Goal: Task Accomplishment & Management: Manage account settings

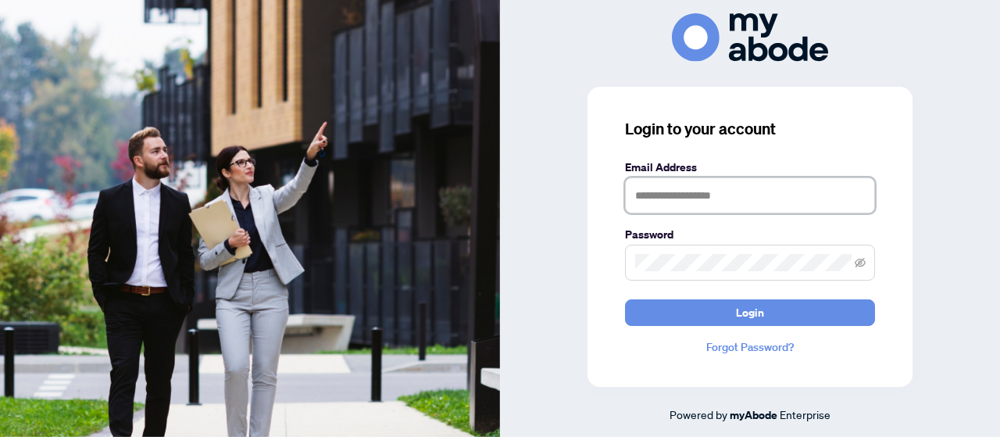
click at [698, 200] on input "text" at bounding box center [750, 195] width 250 height 36
type input "**********"
click at [625, 299] on button "Login" at bounding box center [750, 312] width 250 height 27
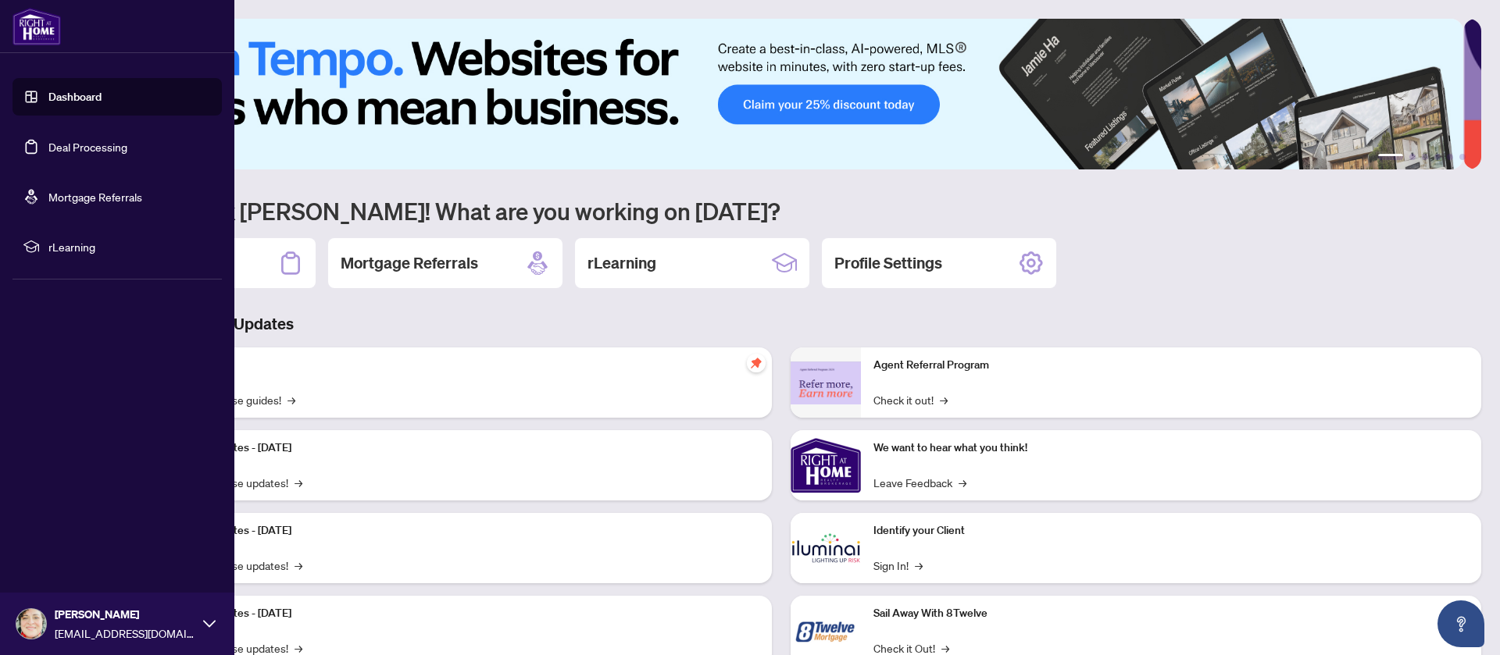
click at [53, 154] on link "Deal Processing" at bounding box center [87, 147] width 79 height 14
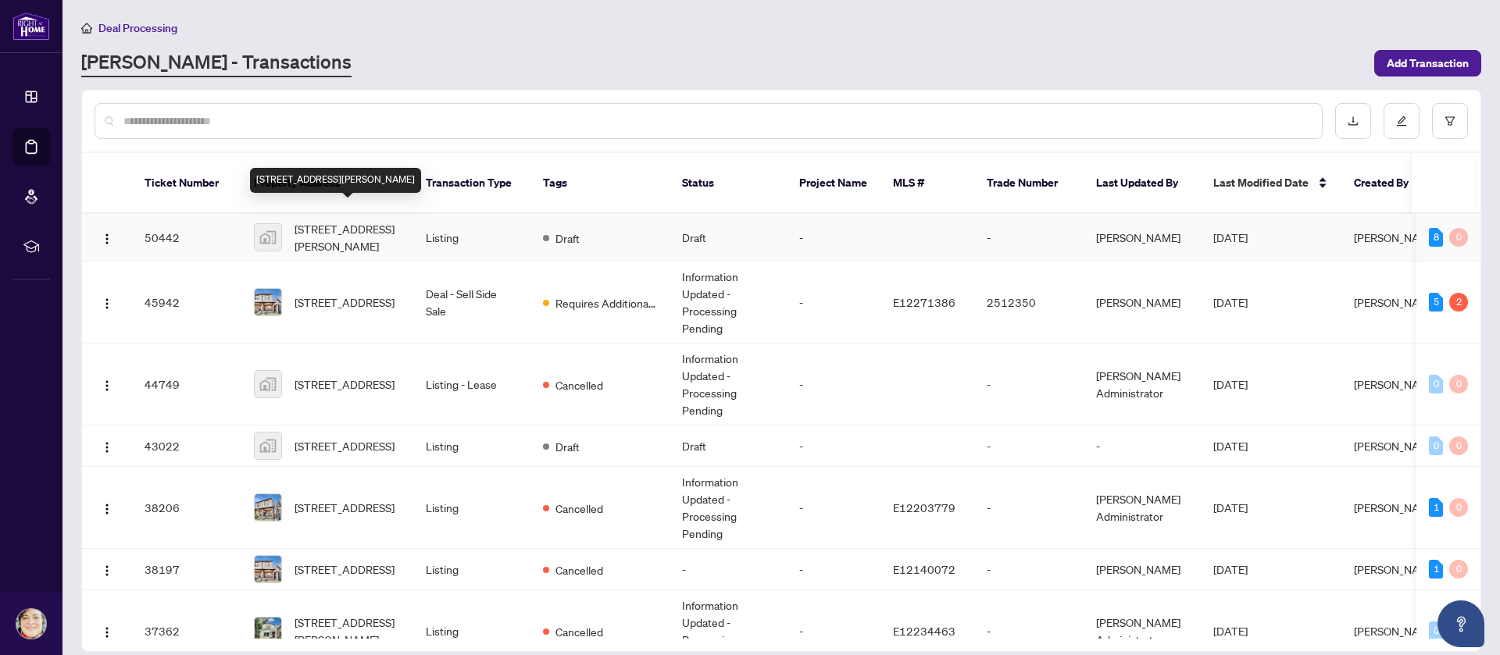
click at [347, 226] on span "5 Massey Square #411, East York, ON, Canada" at bounding box center [347, 237] width 106 height 34
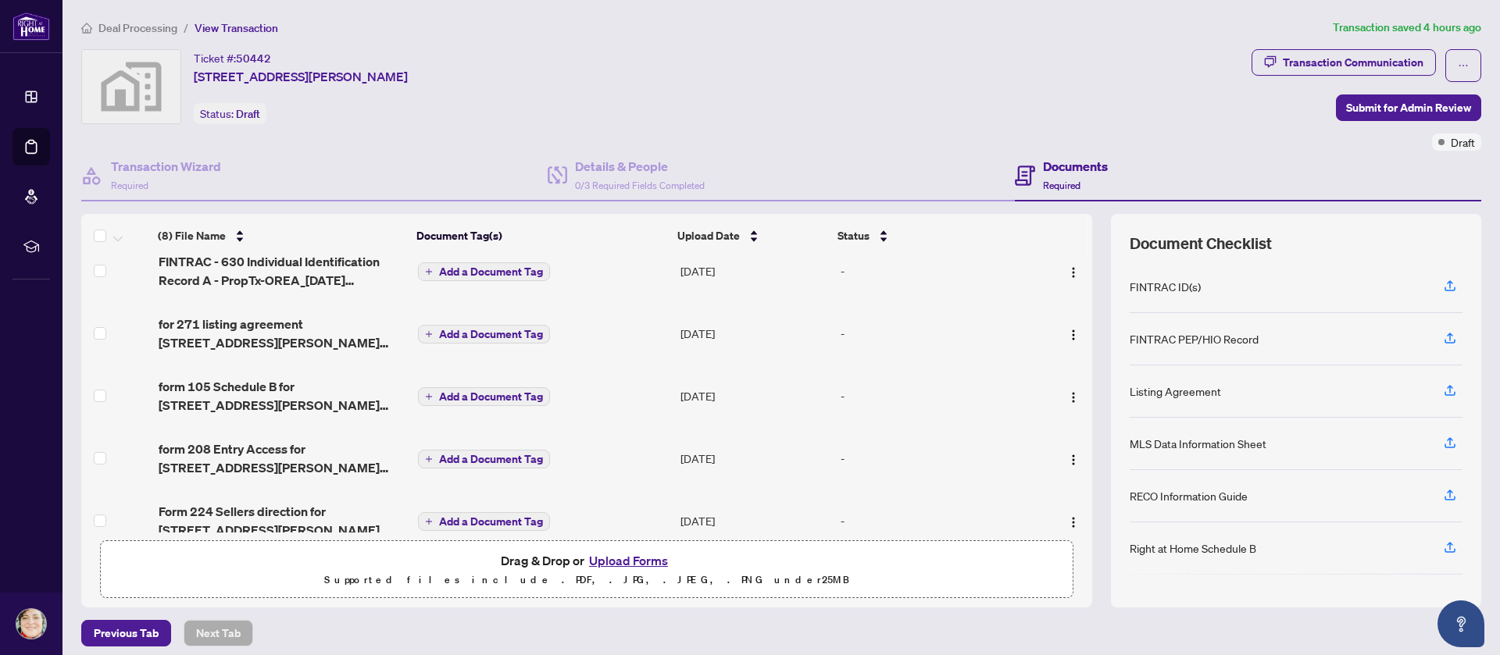
scroll to position [117, 0]
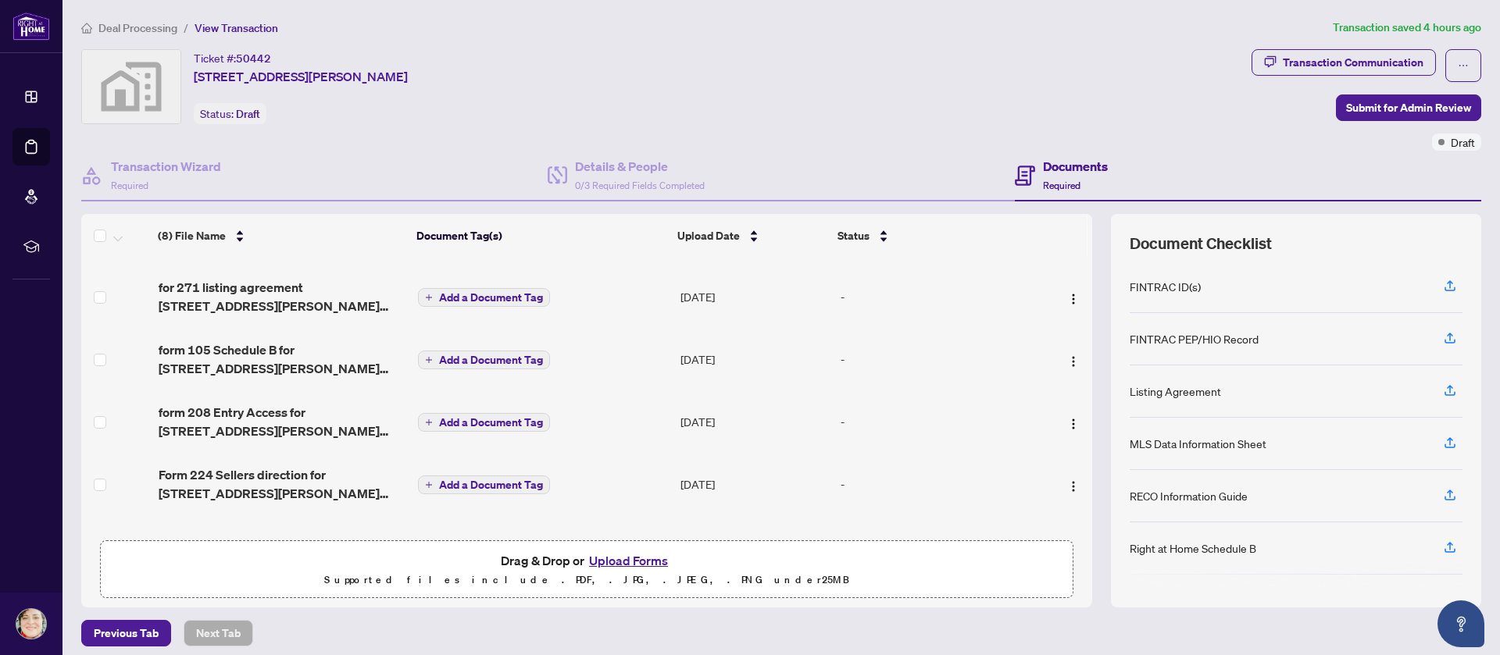
click at [621, 559] on button "Upload Forms" at bounding box center [628, 561] width 88 height 20
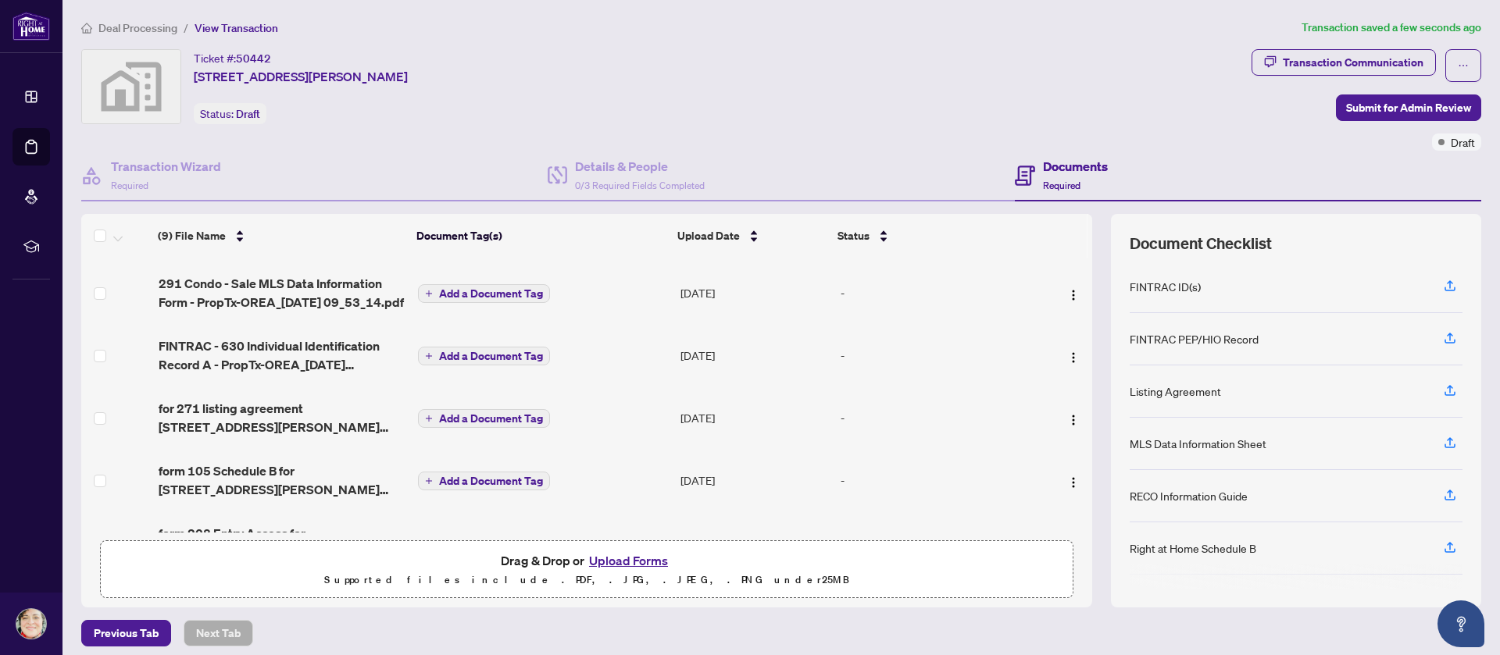
scroll to position [0, 0]
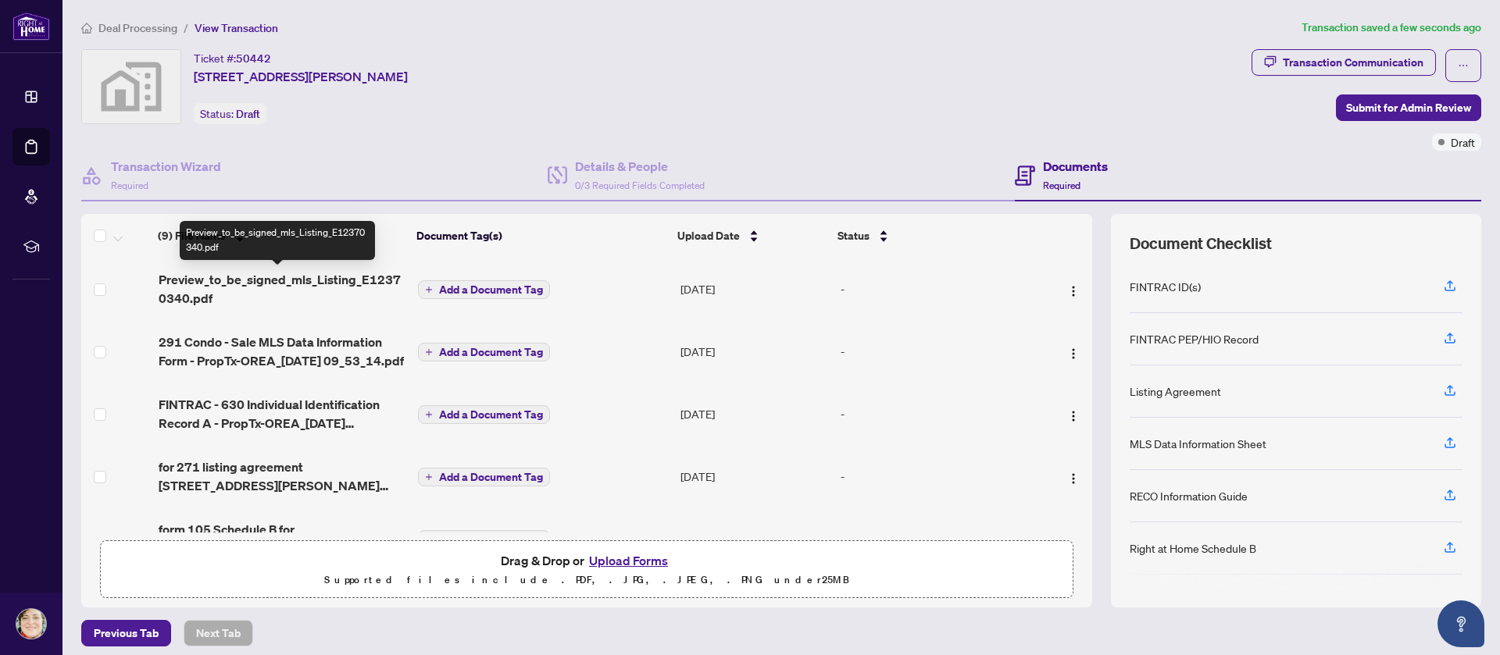
click at [226, 283] on span "Preview_to_be_signed_mls_Listing_E12370340.pdf" at bounding box center [283, 288] width 248 height 37
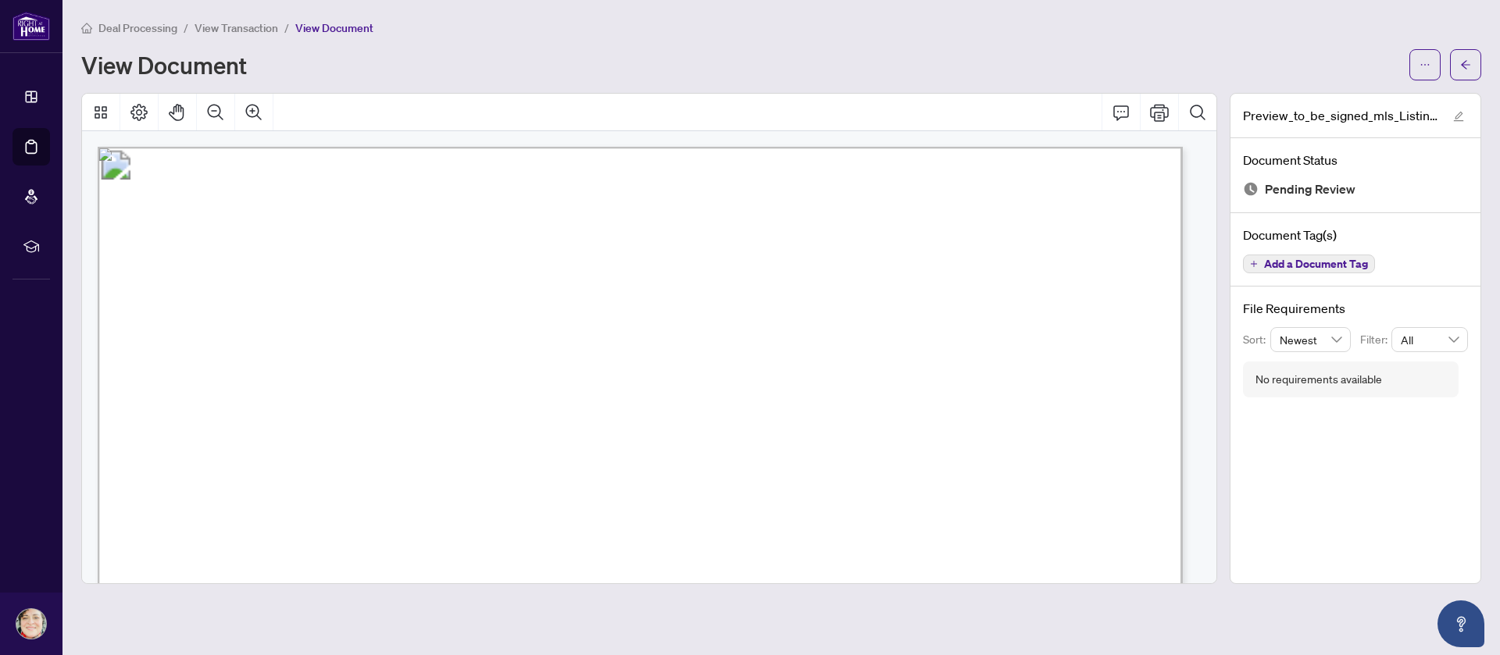
click at [947, 31] on div "Deal Processing / View Transaction / View Document" at bounding box center [781, 28] width 1400 height 18
click at [1461, 59] on icon "arrow-left" at bounding box center [1465, 64] width 11 height 11
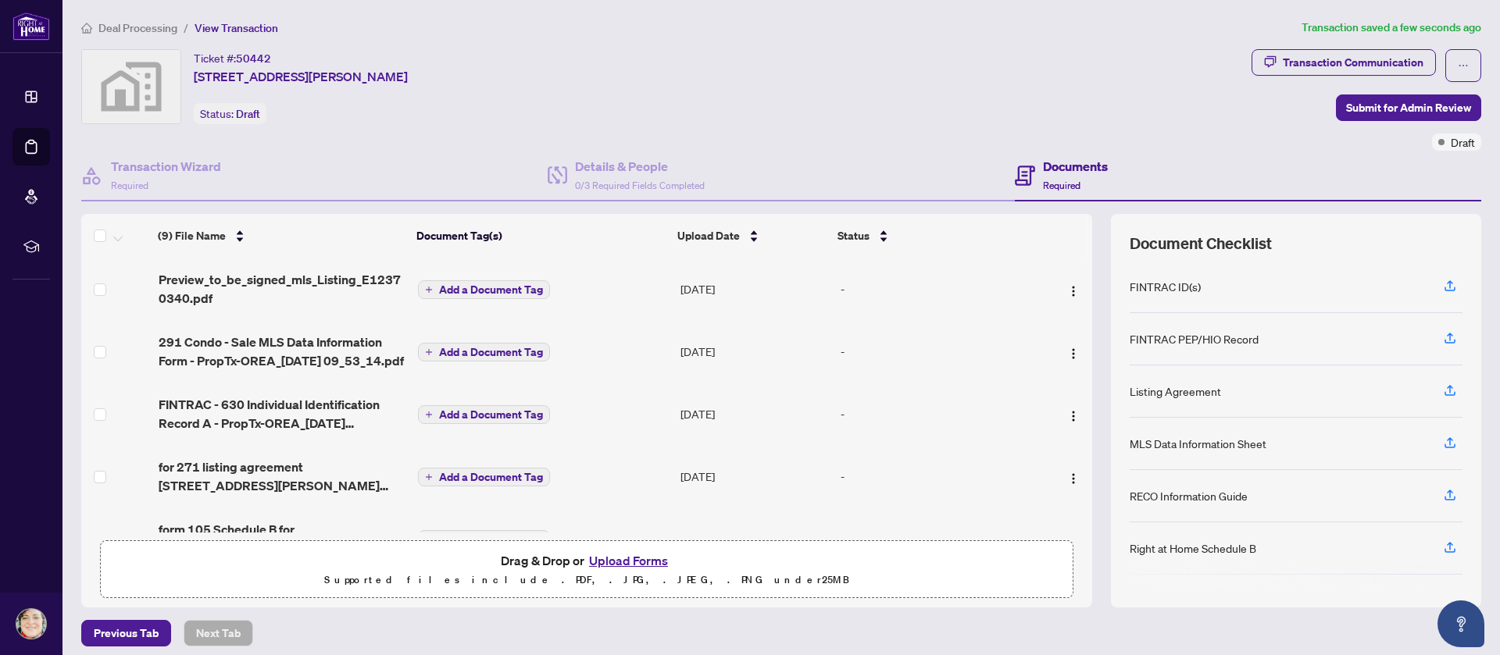
click at [848, 62] on div "Ticket #: 50442 5 Massey Square #411, East York, ON, Canada Status: Draft" at bounding box center [663, 86] width 1164 height 75
